Goal: Find contact information: Find contact information

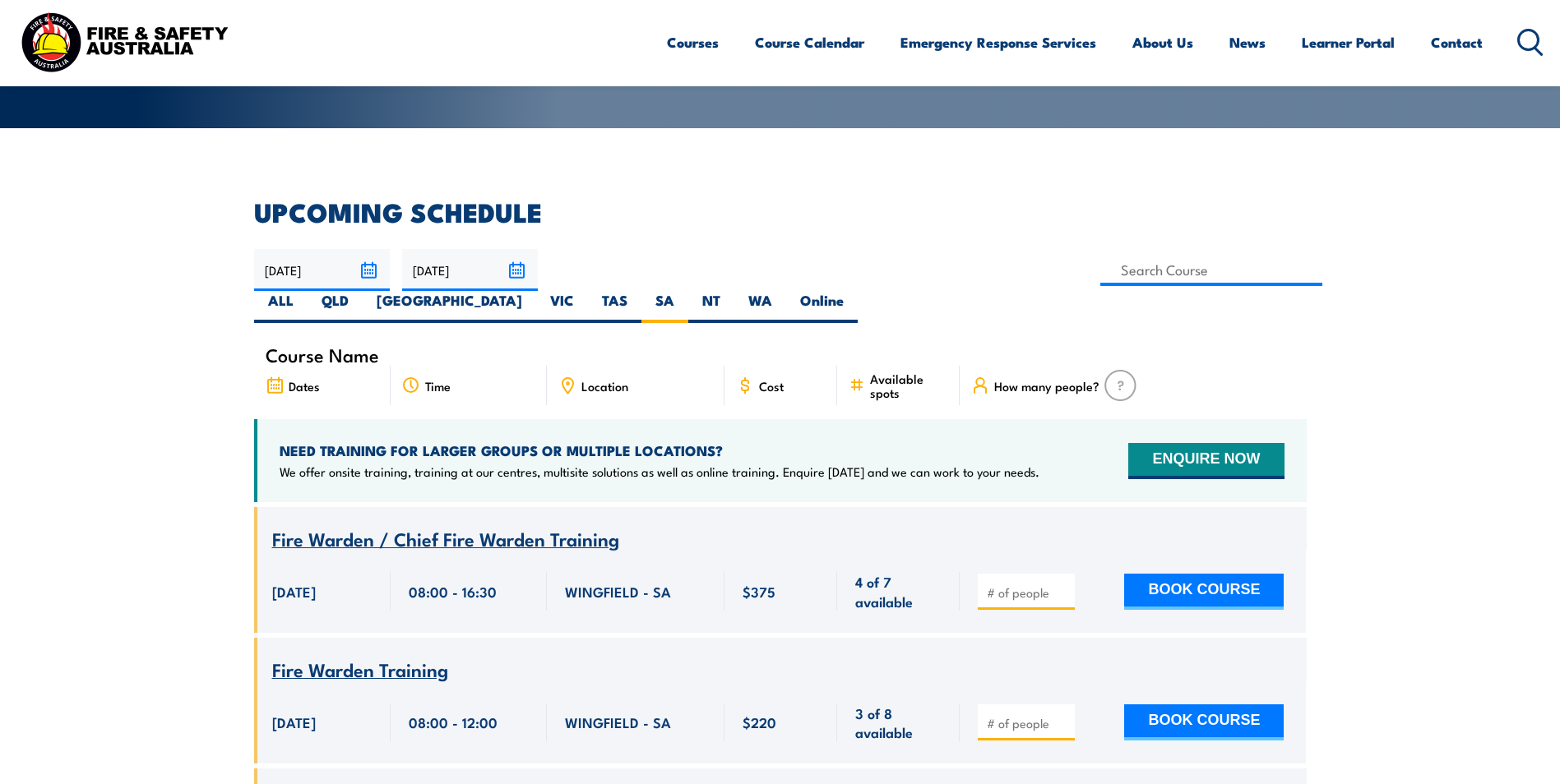
scroll to position [378, 0]
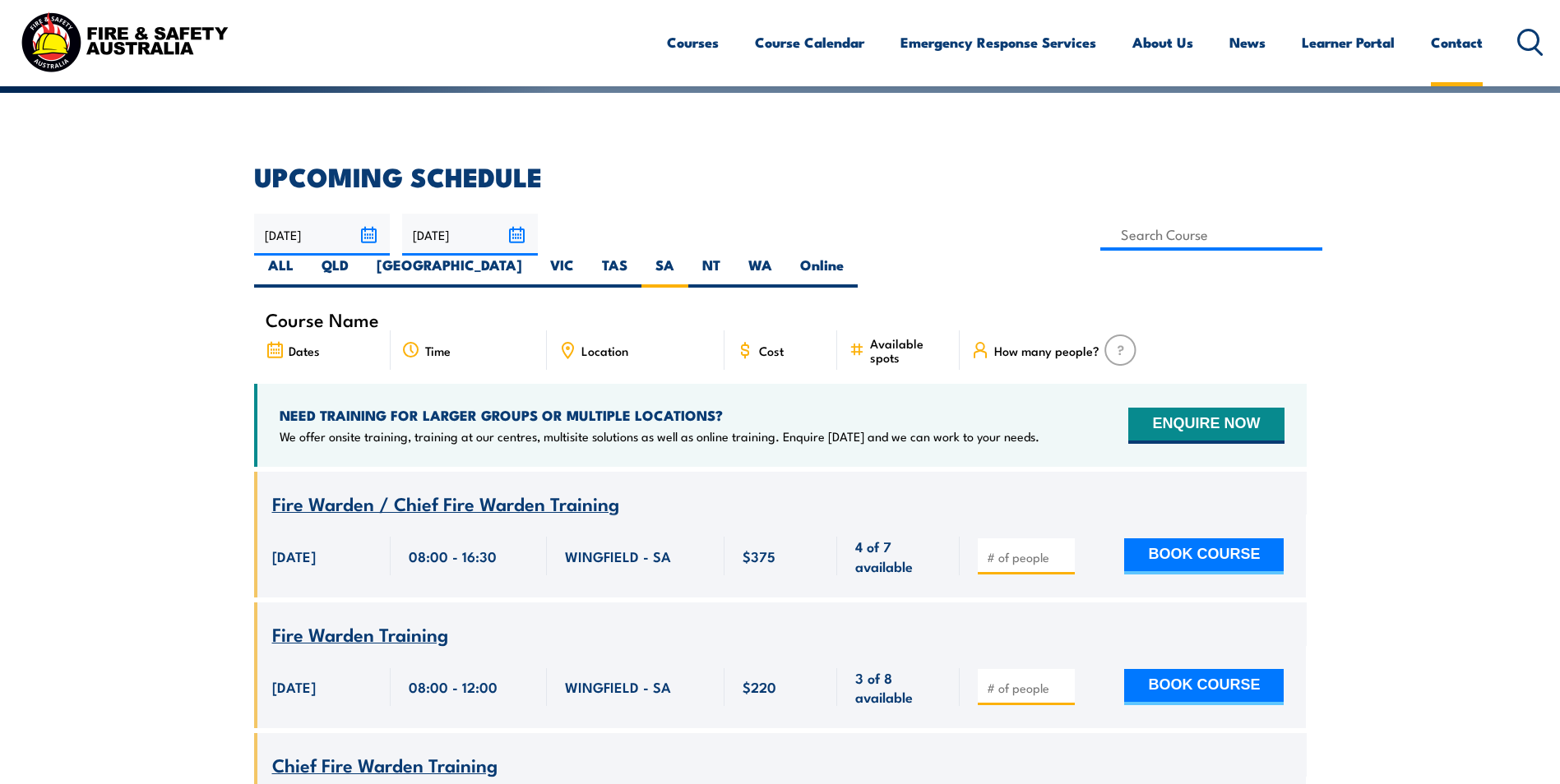
click at [1463, 43] on link "Contact" at bounding box center [1456, 42] width 52 height 43
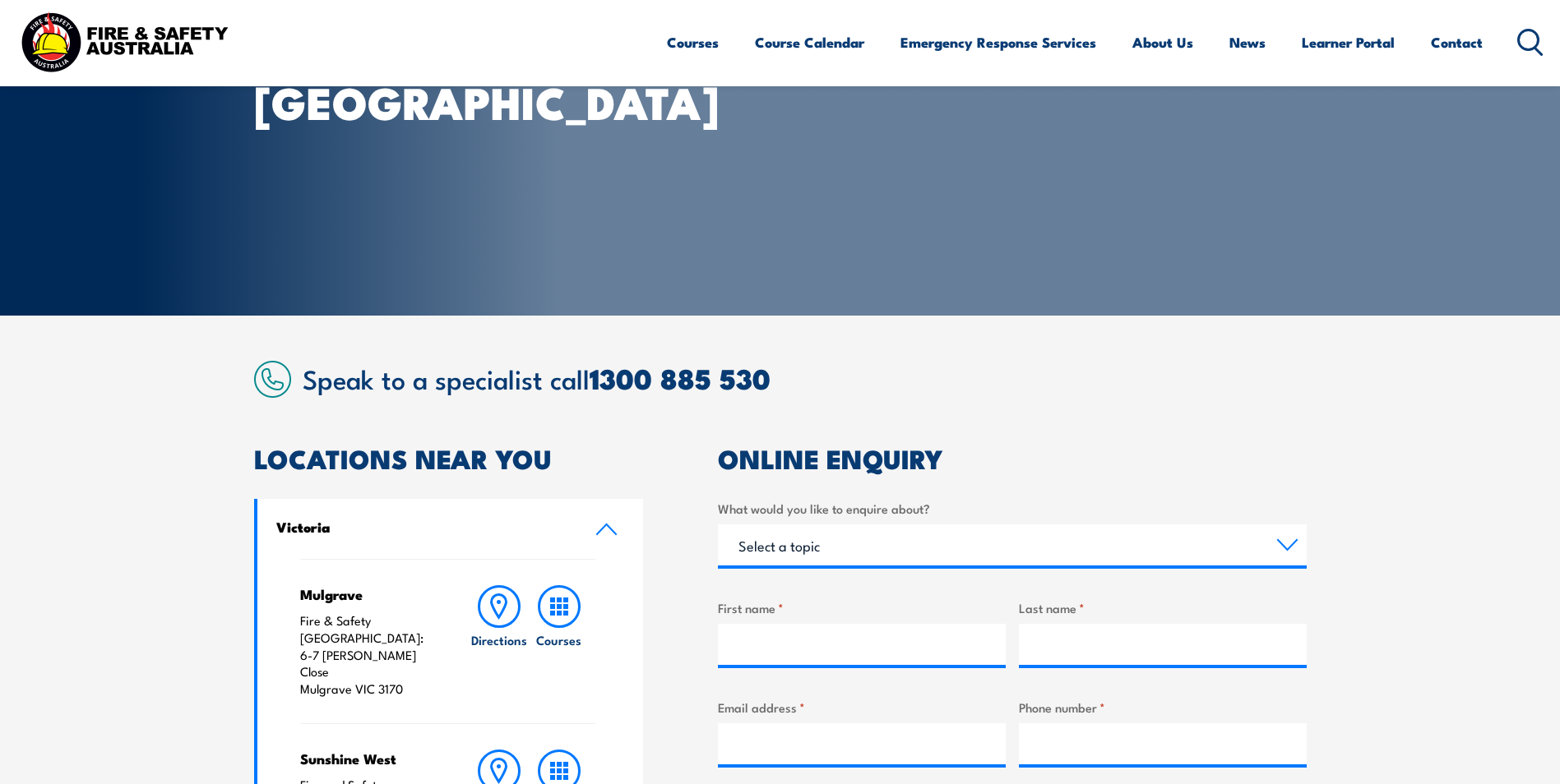
scroll to position [247, 0]
